Goal: Information Seeking & Learning: Learn about a topic

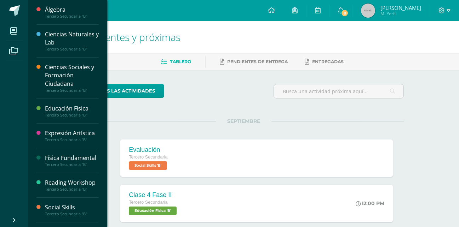
click at [76, 86] on div "Ciencias Sociales y Formación Ciudadana" at bounding box center [72, 75] width 54 height 24
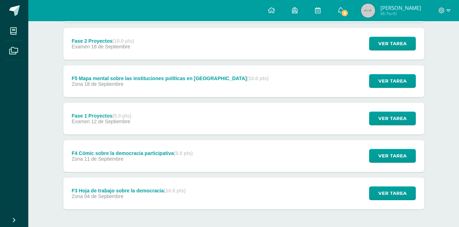
scroll to position [304, 0]
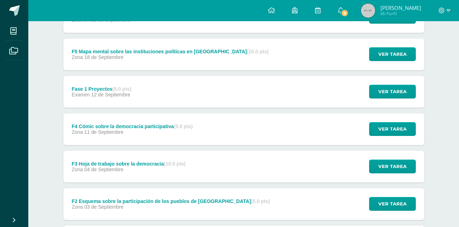
click at [197, 97] on div "Fase 1 Proyectos (5.0 pts) Examen 12 de Septiembre Ver tarea Fase 1 Proyectos C…" at bounding box center [243, 92] width 361 height 32
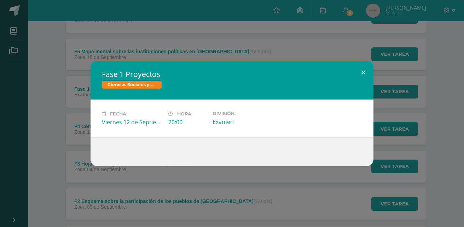
click at [356, 72] on button at bounding box center [363, 73] width 20 height 24
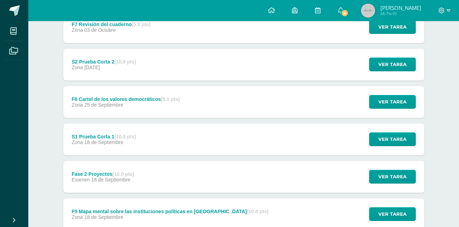
scroll to position [141, 0]
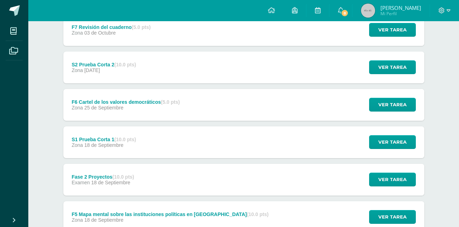
click at [210, 195] on div "Fase 2 Proyectos (10.0 pts) Examen 18 de Septiembre Ver tarea Fase 2 Proyectos …" at bounding box center [243, 180] width 361 height 32
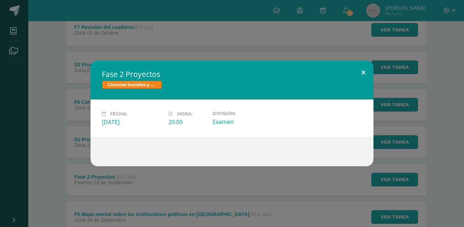
click at [361, 67] on button at bounding box center [363, 73] width 20 height 24
